Goal: Navigation & Orientation: Go to known website

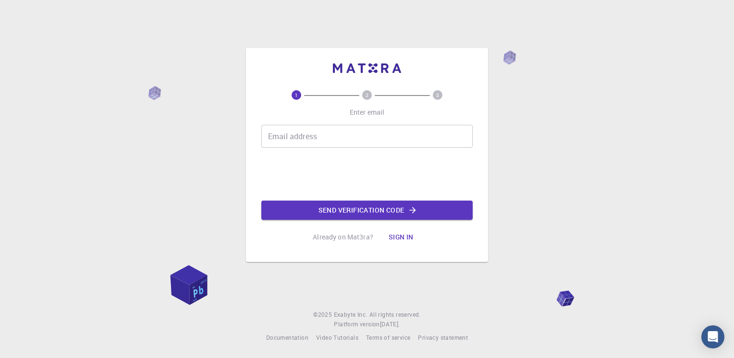
click at [402, 236] on button "Sign in" at bounding box center [401, 237] width 40 height 19
